Goal: Information Seeking & Learning: Learn about a topic

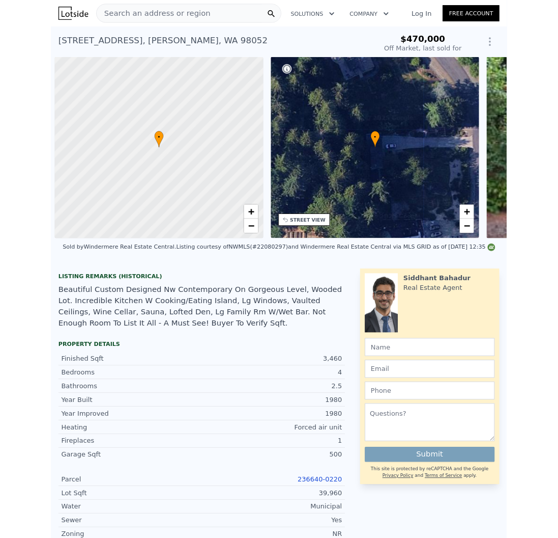
scroll to position [0, 4]
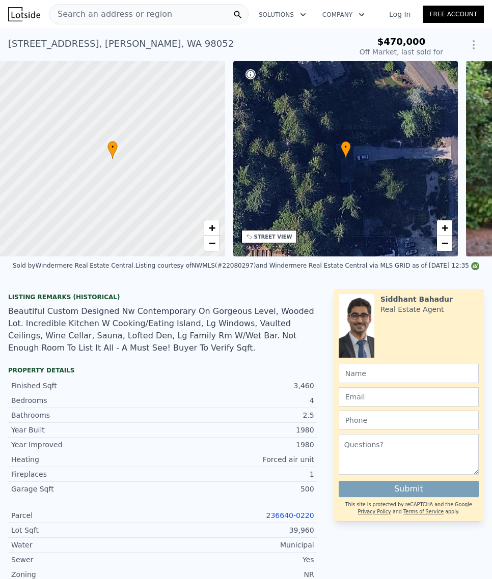
type input "-$ 518,036"
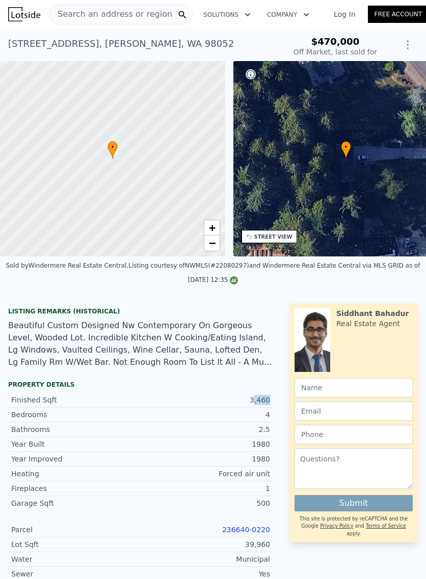
drag, startPoint x: 249, startPoint y: 408, endPoint x: 266, endPoint y: 408, distance: 16.8
click at [266, 408] on div "Finished Sqft 3,460" at bounding box center [140, 400] width 265 height 15
click at [242, 534] on link "236640-0220" at bounding box center [246, 530] width 48 height 8
click at [150, 15] on span "Search an address or region" at bounding box center [110, 14] width 123 height 12
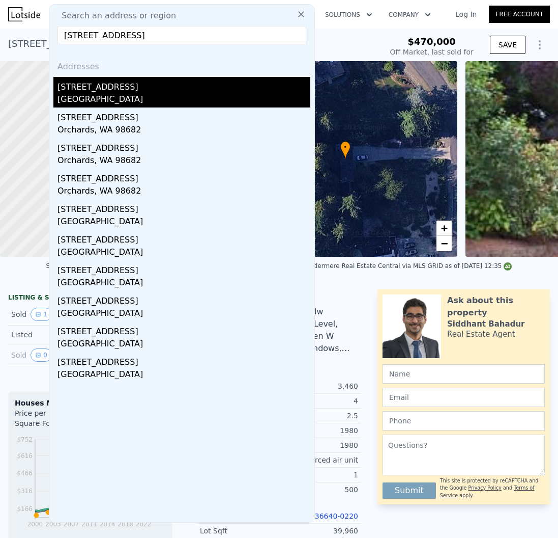
type input "[STREET_ADDRESS]"
click at [116, 85] on div "[STREET_ADDRESS]" at bounding box center [184, 85] width 253 height 16
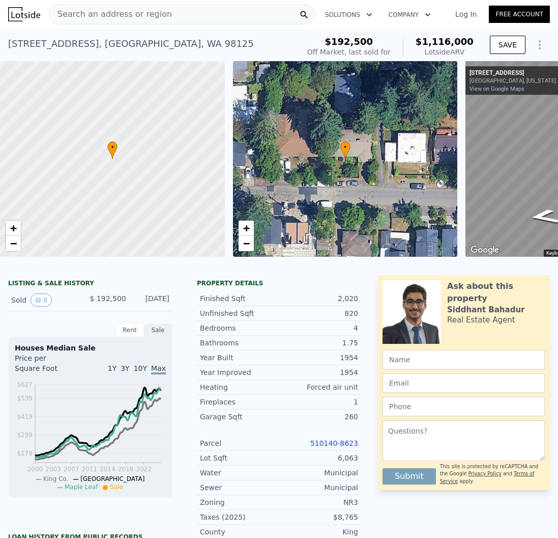
click at [317, 447] on link "510140-8623" at bounding box center [335, 443] width 48 height 8
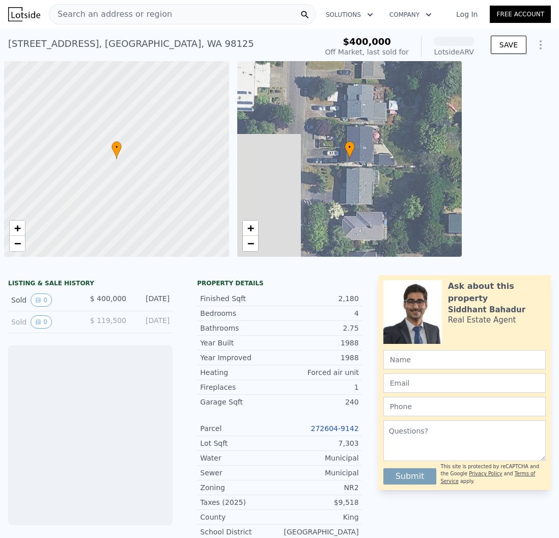
scroll to position [0, 4]
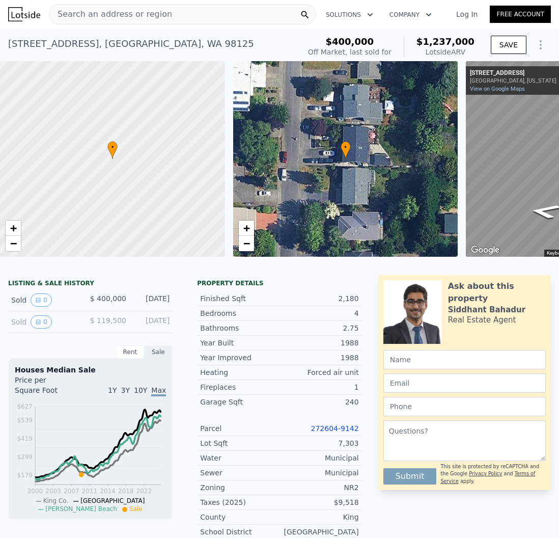
click at [339, 432] on link "272604-9142" at bounding box center [335, 428] width 48 height 8
